Goal: Entertainment & Leisure: Consume media (video, audio)

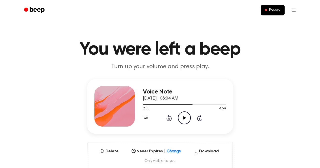
click at [160, 117] on div "1.2x Rewind 5 seconds Play Audio Skip 5 seconds" at bounding box center [184, 117] width 83 height 13
click at [170, 115] on icon "Rewind 5 seconds" at bounding box center [169, 118] width 6 height 7
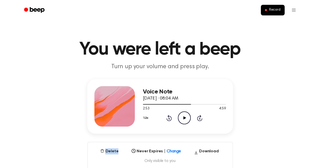
click at [170, 115] on icon "Rewind 5 seconds" at bounding box center [169, 118] width 6 height 7
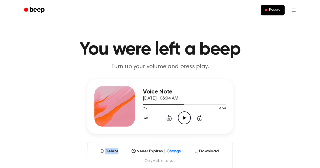
click at [170, 115] on icon "Rewind 5 seconds" at bounding box center [169, 118] width 6 height 7
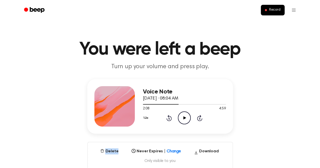
click at [170, 115] on icon "Rewind 5 seconds" at bounding box center [169, 118] width 6 height 7
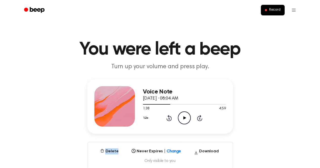
click at [170, 115] on icon "Rewind 5 seconds" at bounding box center [169, 118] width 6 height 7
click at [183, 117] on icon "Play Audio" at bounding box center [184, 117] width 13 height 13
click at [183, 117] on icon at bounding box center [184, 117] width 2 height 3
click at [183, 118] on icon "Play Audio" at bounding box center [184, 117] width 13 height 13
click at [183, 118] on icon at bounding box center [184, 117] width 2 height 3
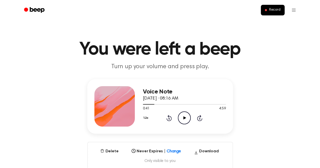
click at [183, 118] on icon at bounding box center [184, 117] width 3 height 3
click at [183, 118] on icon at bounding box center [184, 117] width 2 height 3
click at [183, 119] on icon "Play Audio" at bounding box center [184, 117] width 13 height 13
click at [183, 119] on icon at bounding box center [184, 117] width 2 height 3
click at [183, 119] on icon "Play Audio" at bounding box center [184, 117] width 13 height 13
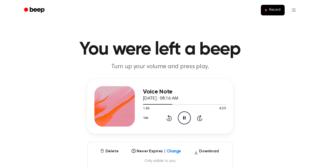
click at [183, 120] on icon "Pause Audio" at bounding box center [184, 117] width 13 height 13
click at [183, 119] on icon at bounding box center [184, 117] width 3 height 3
click at [183, 119] on icon at bounding box center [184, 117] width 2 height 3
click at [183, 119] on icon at bounding box center [184, 117] width 3 height 3
click at [183, 119] on icon at bounding box center [184, 117] width 2 height 3
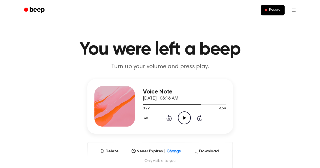
click at [183, 119] on icon at bounding box center [184, 117] width 3 height 3
click at [183, 119] on icon at bounding box center [184, 117] width 2 height 3
click at [183, 119] on icon at bounding box center [184, 117] width 3 height 3
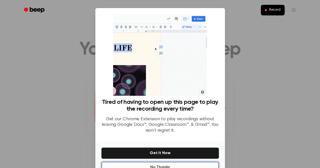
click at [161, 165] on button "No Thanks" at bounding box center [159, 167] width 117 height 11
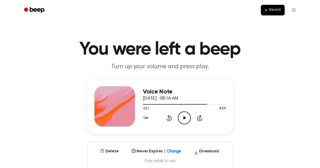
click at [183, 121] on icon "Play Audio" at bounding box center [184, 117] width 13 height 13
click at [183, 121] on icon "Pause Audio" at bounding box center [184, 117] width 13 height 13
click at [183, 119] on icon at bounding box center [184, 117] width 3 height 3
